Goal: Task Accomplishment & Management: Use online tool/utility

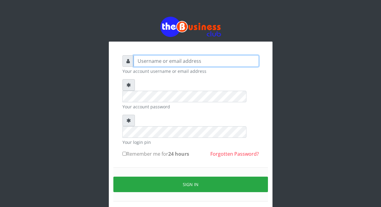
type input "TycTelecom"
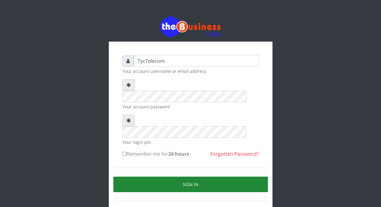
click at [187, 177] on button "Sign in" at bounding box center [190, 184] width 155 height 15
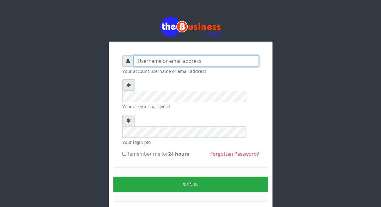
type input "TycTelecom"
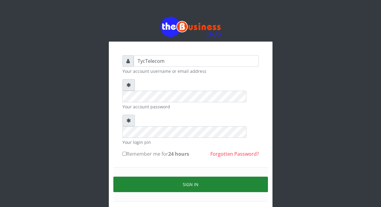
click at [193, 177] on button "Sign in" at bounding box center [190, 184] width 155 height 15
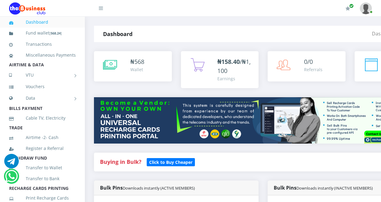
click at [101, 9] on icon at bounding box center [101, 8] width 4 height 5
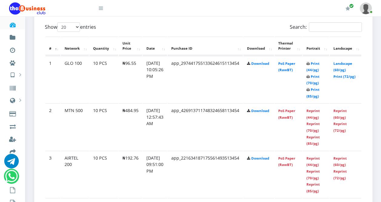
scroll to position [340, 0]
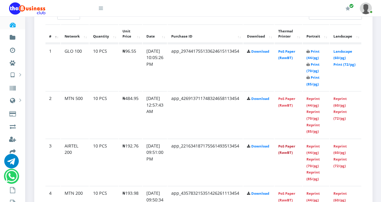
click at [295, 148] on link "PoS Paper (RawBT)" at bounding box center [286, 149] width 17 height 11
click at [295, 53] on link "PoS Paper (RawBT)" at bounding box center [286, 54] width 17 height 11
